Goal: Task Accomplishment & Management: Complete application form

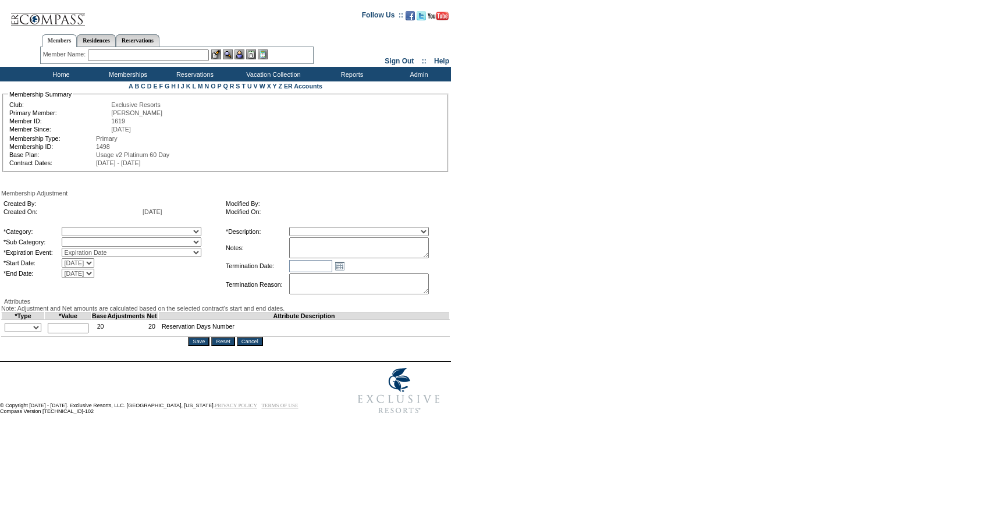
click at [339, 246] on textarea at bounding box center [359, 248] width 140 height 21
type textarea "Per [PERSON_NAME] case [DATE], and [PERSON_NAME]/[PERSON_NAME] approval, rollin…"
click at [35, 332] on select "+ - Override" at bounding box center [23, 327] width 37 height 9
click at [8, 332] on select "+ - Override" at bounding box center [23, 327] width 37 height 9
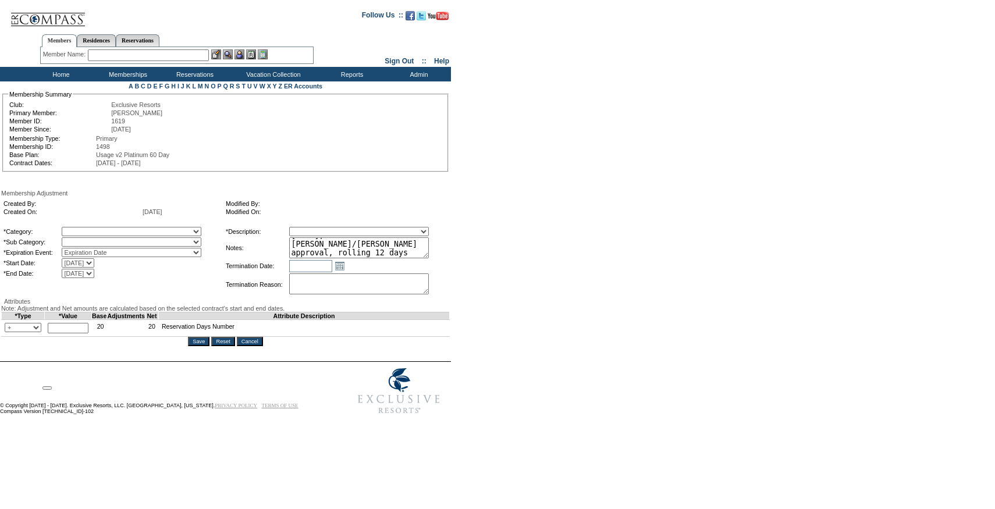
click at [31, 332] on select "+ - Override" at bounding box center [23, 327] width 37 height 9
select select "2"
click at [8, 332] on select "+ - Override" at bounding box center [23, 327] width 37 height 9
click at [67, 334] on input "text" at bounding box center [68, 328] width 41 height 10
type input "12"
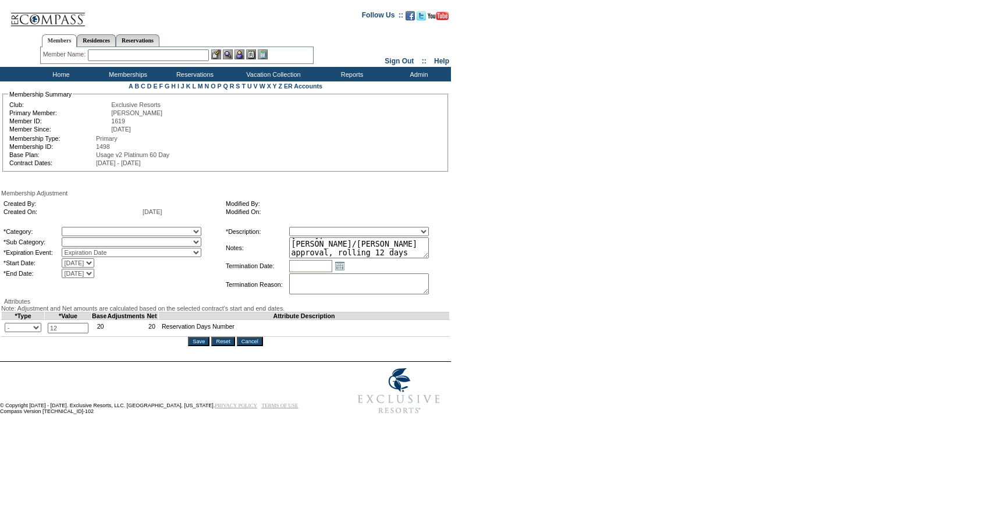
click at [123, 236] on select "A La Carte Days Contract Election Days Converted Days Coronavirus Other Referra…" at bounding box center [132, 231] width 140 height 9
select select "781"
click at [86, 229] on select "A La Carte Days Contract Election Days Converted Days Coronavirus Other Referra…" at bounding box center [132, 231] width 140 height 9
click at [116, 246] on select at bounding box center [132, 242] width 140 height 9
click at [116, 246] on select "Rollover Days" at bounding box center [132, 242] width 140 height 9
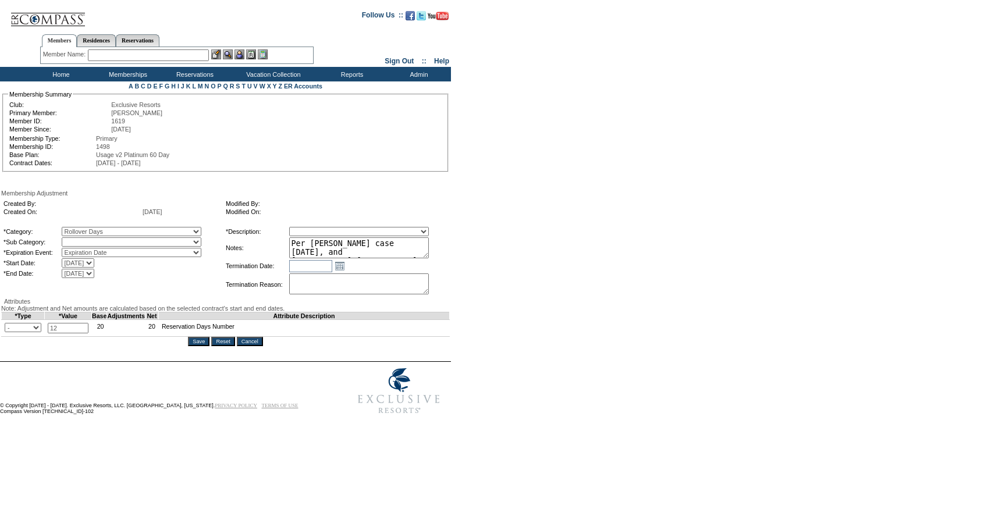
select select "782"
click at [86, 240] on select "Rollover Days" at bounding box center [132, 242] width 140 height 9
click at [327, 234] on select "Membership/Transfer Fee Adjustment Membership Fee Adjustment Add-On Fee Adjustm…" at bounding box center [359, 231] width 140 height 9
select select "275"
click at [311, 229] on select "Membership/Transfer Fee Adjustment Membership Fee Adjustment Add-On Fee Adjustm…" at bounding box center [359, 231] width 140 height 9
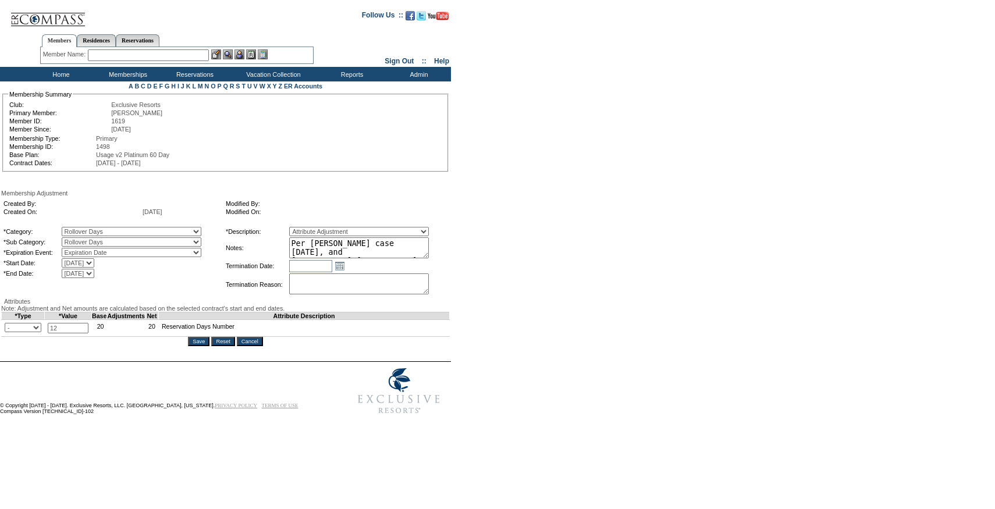
click at [505, 263] on form "Follow Us ::" at bounding box center [495, 211] width 991 height 417
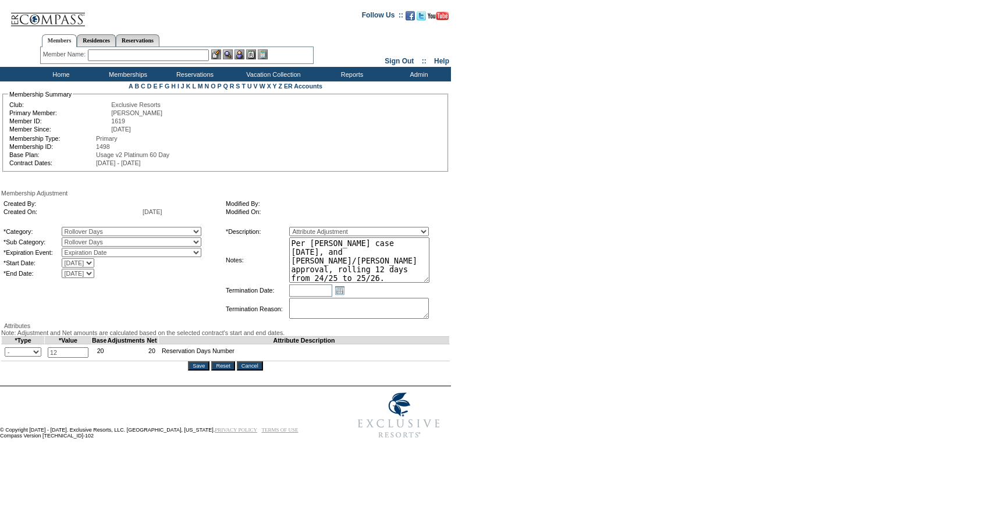
drag, startPoint x: 449, startPoint y: 259, endPoint x: 453, endPoint y: 297, distance: 38.0
click at [450, 297] on div "Created By: Created On: [DATE] Modified By: Modified On: *Category: A La Carte …" at bounding box center [225, 260] width 449 height 126
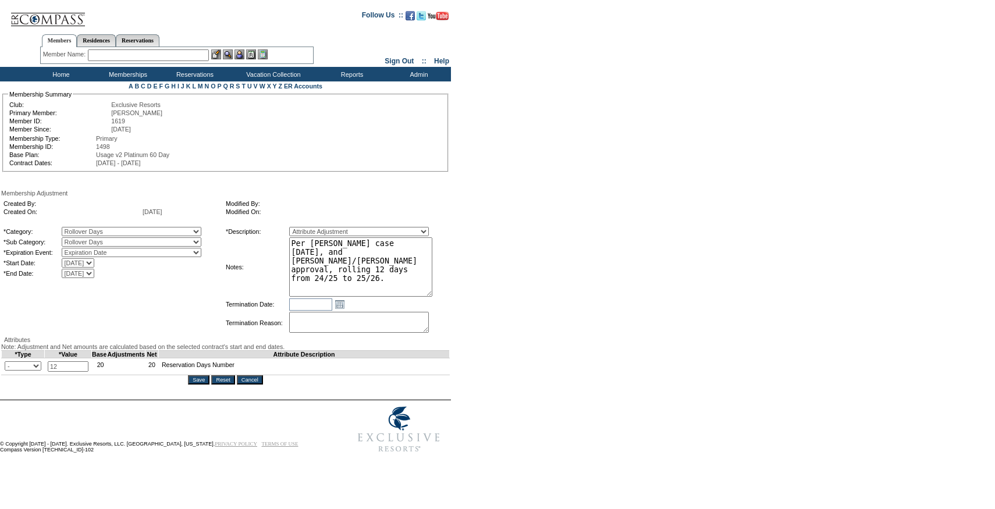
click at [411, 271] on textarea "Per [PERSON_NAME] case [DATE], and [PERSON_NAME]/[PERSON_NAME] approval, rollin…" at bounding box center [360, 267] width 143 height 59
click at [516, 258] on form "Follow Us ::" at bounding box center [495, 231] width 991 height 456
click at [203, 385] on input "Save" at bounding box center [199, 379] width 22 height 9
